Goal: Transaction & Acquisition: Purchase product/service

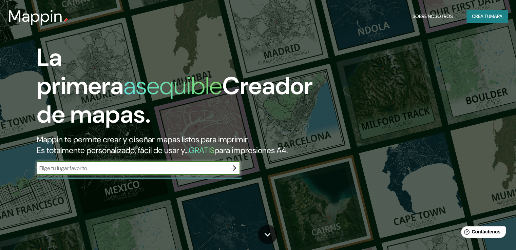
click at [74, 172] on input "text" at bounding box center [132, 168] width 190 height 8
type input "almeria"
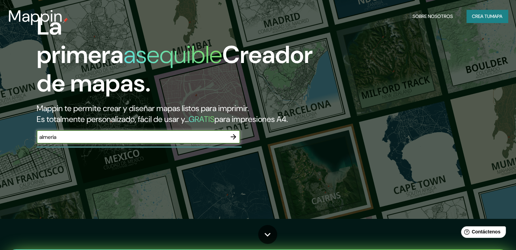
scroll to position [34, 0]
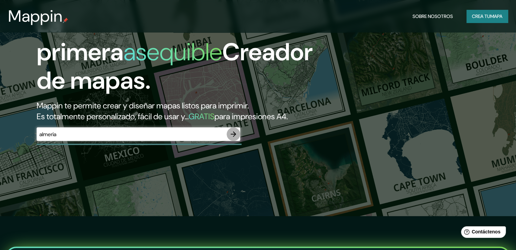
click at [231, 138] on icon "button" at bounding box center [233, 134] width 8 height 8
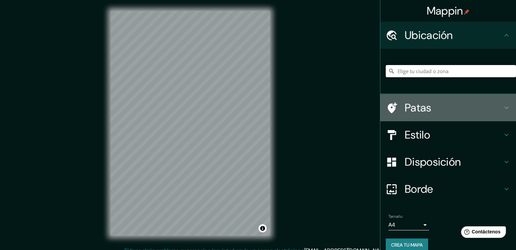
click at [470, 105] on h4 "Patas" at bounding box center [454, 108] width 98 height 14
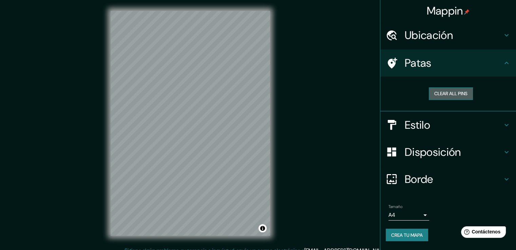
click at [453, 91] on button "Clear all pins" at bounding box center [451, 94] width 44 height 13
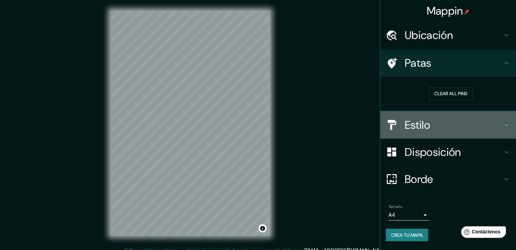
click at [440, 131] on h4 "Estilo" at bounding box center [454, 125] width 98 height 14
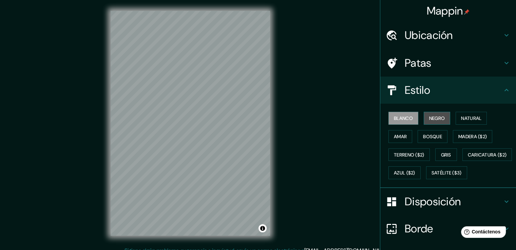
click at [433, 121] on font "Negro" at bounding box center [437, 118] width 16 height 6
click at [405, 133] on button "Amar" at bounding box center [400, 136] width 24 height 13
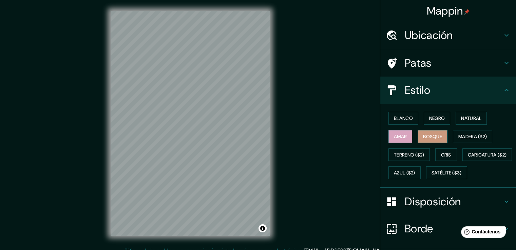
click at [418, 139] on button "Bosque" at bounding box center [433, 136] width 30 height 13
click at [475, 134] on font "Madera ($2)" at bounding box center [472, 137] width 28 height 6
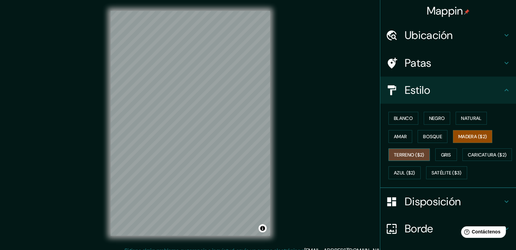
click at [409, 153] on font "Terreno ($2)" at bounding box center [409, 155] width 31 height 6
click at [429, 153] on div "Blanco Negro Natural Amar Bosque Madera ($2) Terreno ($2) Gris Caricatura ($2) …" at bounding box center [451, 145] width 130 height 73
click at [441, 152] on font "Gris" at bounding box center [446, 155] width 10 height 6
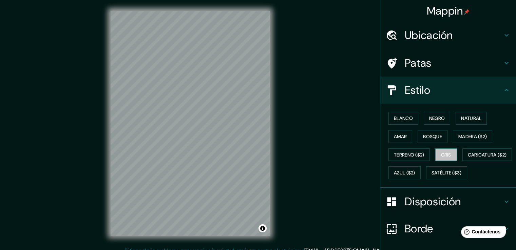
click at [445, 151] on font "Gris" at bounding box center [446, 155] width 10 height 9
click at [468, 158] on font "Caricatura ($2)" at bounding box center [487, 155] width 39 height 6
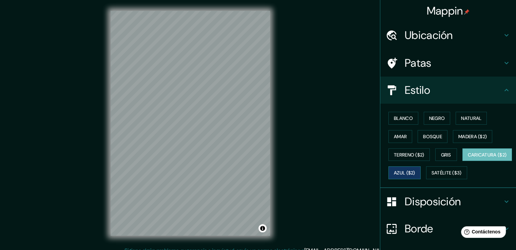
click at [415, 176] on font "Azul ($2)" at bounding box center [404, 173] width 21 height 9
click at [431, 176] on font "Satélite ($3)" at bounding box center [446, 173] width 30 height 6
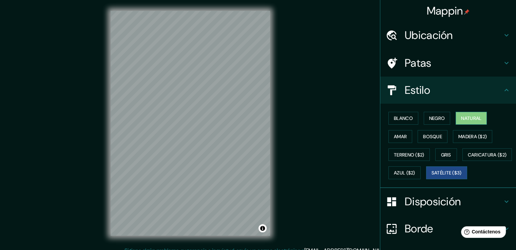
click at [464, 122] on font "Natural" at bounding box center [471, 118] width 20 height 9
click at [450, 209] on font "Disposición" at bounding box center [433, 202] width 56 height 14
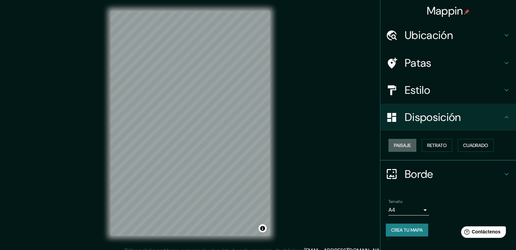
click at [402, 141] on font "Paisaje" at bounding box center [402, 145] width 17 height 9
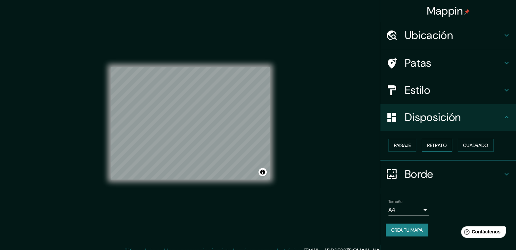
click at [440, 144] on font "Retrato" at bounding box center [437, 145] width 20 height 6
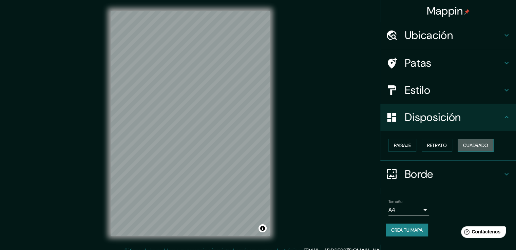
click at [474, 144] on font "Cuadrado" at bounding box center [475, 145] width 25 height 6
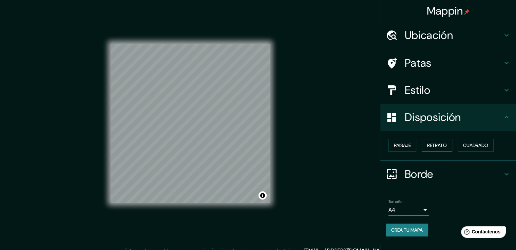
click at [437, 143] on font "Retrato" at bounding box center [437, 145] width 20 height 6
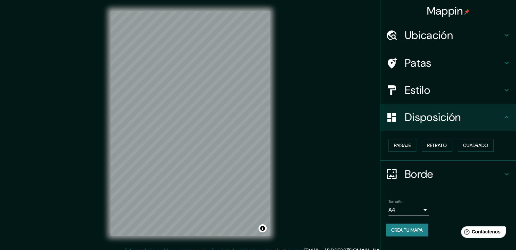
click at [409, 174] on font "Borde" at bounding box center [419, 174] width 28 height 14
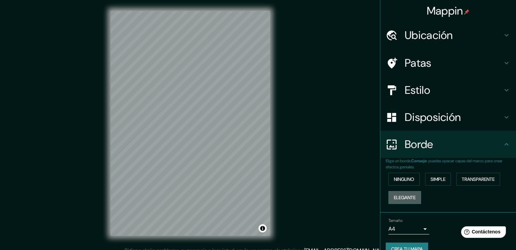
click at [405, 198] on font "Elegante" at bounding box center [405, 198] width 22 height 6
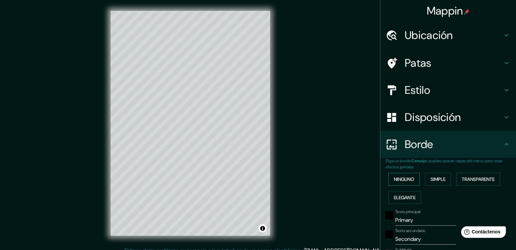
click at [403, 179] on font "Ninguno" at bounding box center [404, 179] width 20 height 6
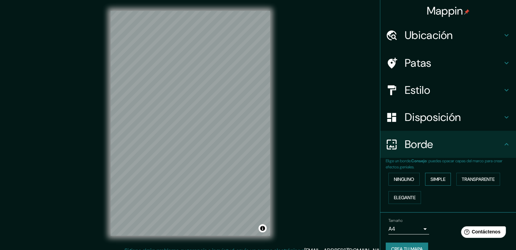
click at [434, 177] on font "Simple" at bounding box center [437, 179] width 15 height 6
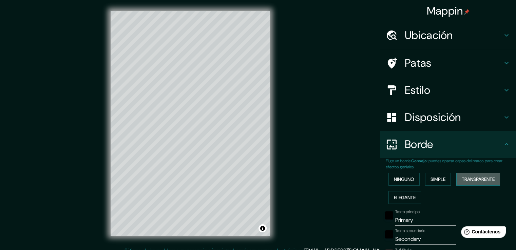
click at [466, 174] on button "Transparente" at bounding box center [478, 179] width 44 height 13
click at [389, 173] on button "Ninguno" at bounding box center [403, 179] width 31 height 13
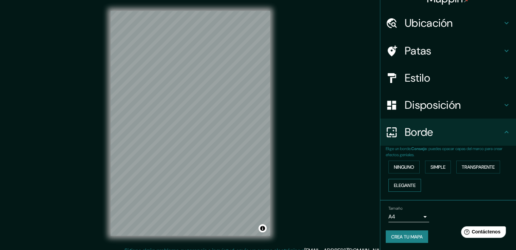
scroll to position [13, 0]
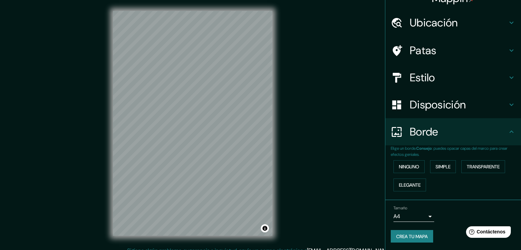
click at [414, 215] on body "Mappin Ubicación Patas Estilo Disposición Borde Elige un borde. Consejo : puede…" at bounding box center [260, 125] width 521 height 250
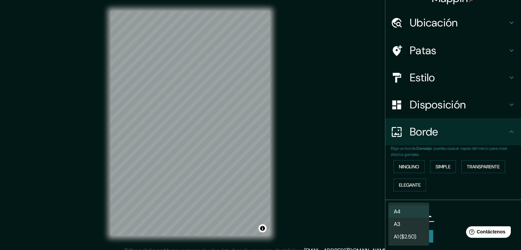
click at [409, 225] on li "A3" at bounding box center [408, 224] width 41 height 13
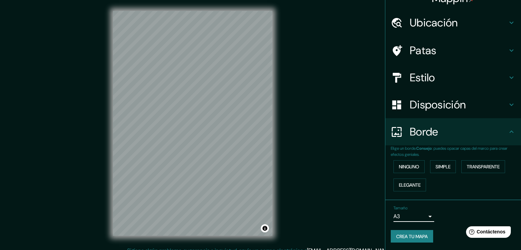
click at [413, 215] on body "Mappin Ubicación Patas Estilo Disposición Borde Elige un borde. Consejo : puede…" at bounding box center [260, 125] width 521 height 250
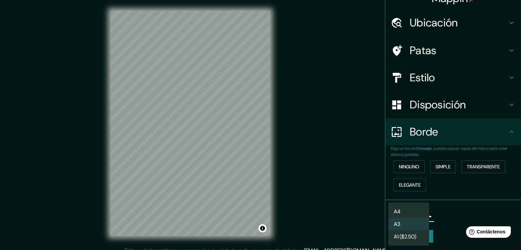
click at [414, 222] on li "A3" at bounding box center [408, 224] width 41 height 13
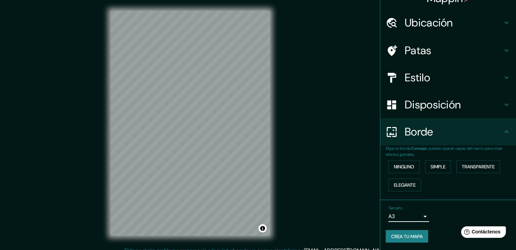
click at [415, 116] on div "Disposición" at bounding box center [448, 104] width 136 height 27
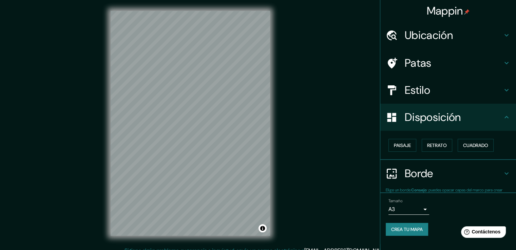
scroll to position [0, 0]
click at [433, 56] on h4 "Patas" at bounding box center [454, 63] width 98 height 14
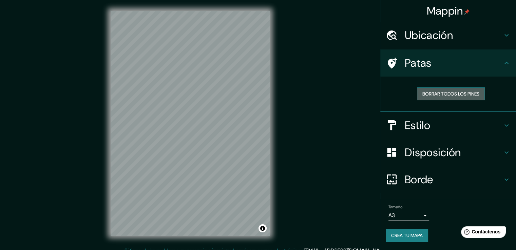
click at [447, 93] on font "Borrar todos los pines" at bounding box center [450, 94] width 57 height 6
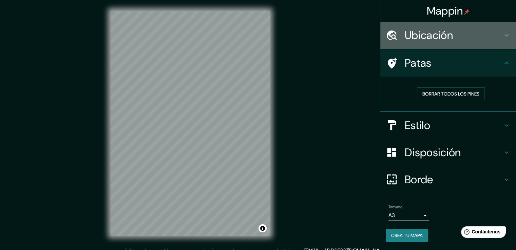
click at [447, 32] on font "Ubicación" at bounding box center [429, 35] width 48 height 14
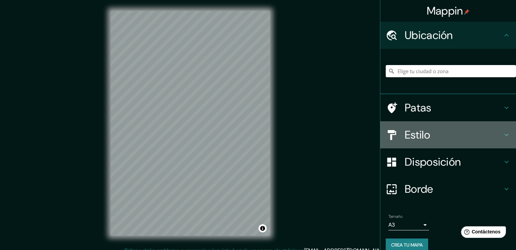
click at [424, 134] on font "Estilo" at bounding box center [417, 135] width 25 height 14
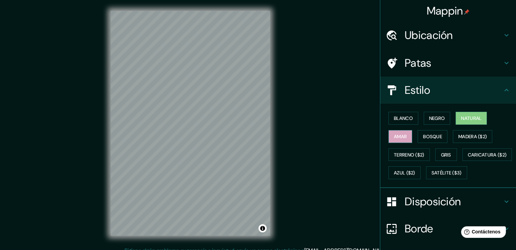
click at [394, 135] on font "Amar" at bounding box center [400, 137] width 13 height 6
click at [423, 135] on font "Bosque" at bounding box center [432, 137] width 19 height 6
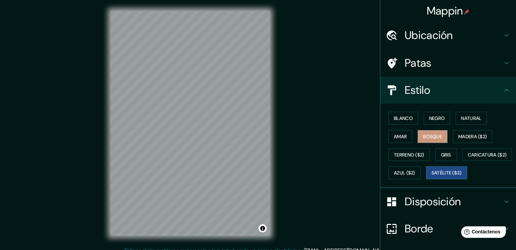
click at [431, 176] on font "Satélite ($3)" at bounding box center [446, 173] width 30 height 6
click at [403, 138] on button "Amar" at bounding box center [400, 136] width 24 height 13
click at [440, 136] on button "Bosque" at bounding box center [433, 136] width 30 height 13
click at [445, 158] on font "Gris" at bounding box center [446, 155] width 10 height 9
click at [431, 134] on font "Bosque" at bounding box center [432, 137] width 19 height 6
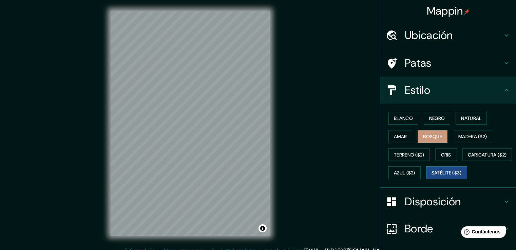
click at [431, 176] on font "Satélite ($3)" at bounding box center [446, 173] width 30 height 6
click at [423, 136] on font "Bosque" at bounding box center [432, 137] width 19 height 6
click at [424, 61] on font "Patas" at bounding box center [418, 63] width 27 height 14
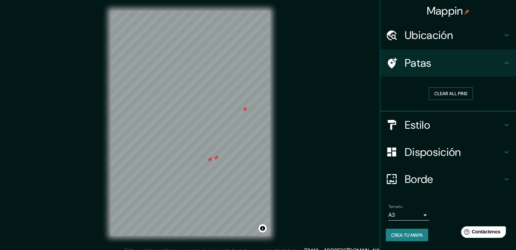
click at [448, 95] on button "Clear all pins" at bounding box center [451, 94] width 44 height 13
drag, startPoint x: 177, startPoint y: 163, endPoint x: 197, endPoint y: 175, distance: 23.7
click at [197, 175] on div at bounding box center [199, 176] width 5 height 5
click at [408, 233] on font "Crea tu mapa" at bounding box center [407, 235] width 32 height 6
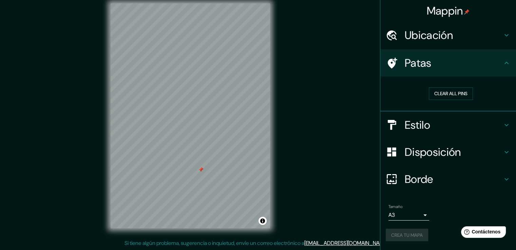
click at [406, 236] on div "Crea tu mapa" at bounding box center [448, 235] width 125 height 13
click at [415, 214] on body "Mappin Ubicación Patas Clear all pins Estilo Disposición Borde Elige un borde. …" at bounding box center [258, 118] width 516 height 250
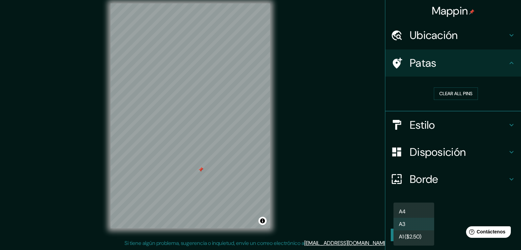
click at [415, 208] on li "A4" at bounding box center [413, 212] width 41 height 13
type input "single"
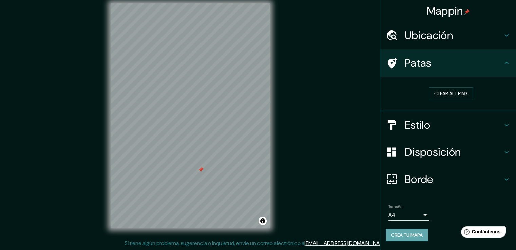
click at [418, 233] on font "Crea tu mapa" at bounding box center [407, 235] width 32 height 6
drag, startPoint x: 404, startPoint y: 240, endPoint x: 406, endPoint y: 235, distance: 5.4
click at [405, 236] on button "Crea tu mapa" at bounding box center [407, 235] width 42 height 13
click at [406, 235] on div "Crea tu mapa" at bounding box center [448, 235] width 125 height 13
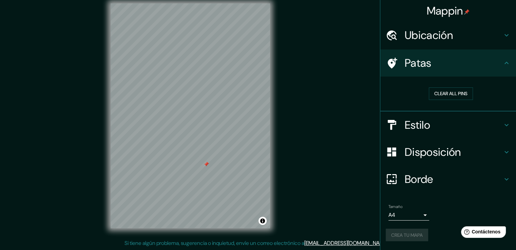
click at [408, 235] on div "Crea tu mapa" at bounding box center [448, 235] width 125 height 13
drag, startPoint x: 410, startPoint y: 236, endPoint x: 444, endPoint y: 233, distance: 34.1
click at [412, 236] on div "Crea tu mapa" at bounding box center [448, 235] width 125 height 13
